Goal: Task Accomplishment & Management: Use online tool/utility

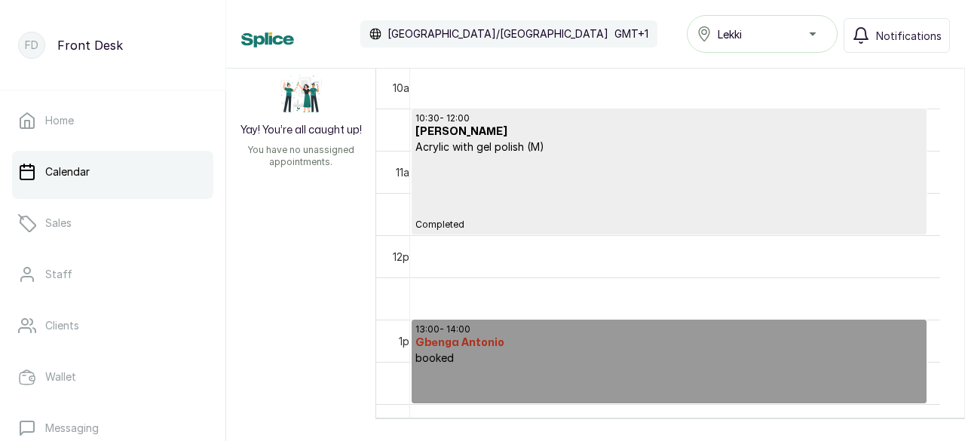
scroll to position [680, 0]
